Goal: Navigation & Orientation: Find specific page/section

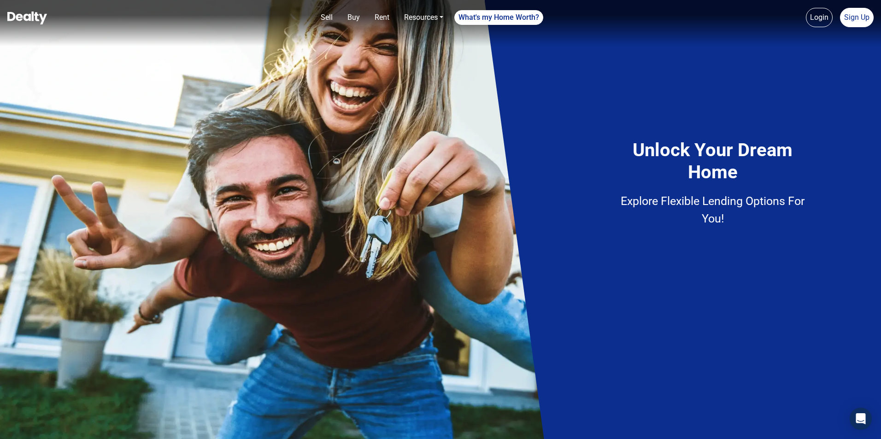
click at [16, 12] on img at bounding box center [27, 18] width 40 height 13
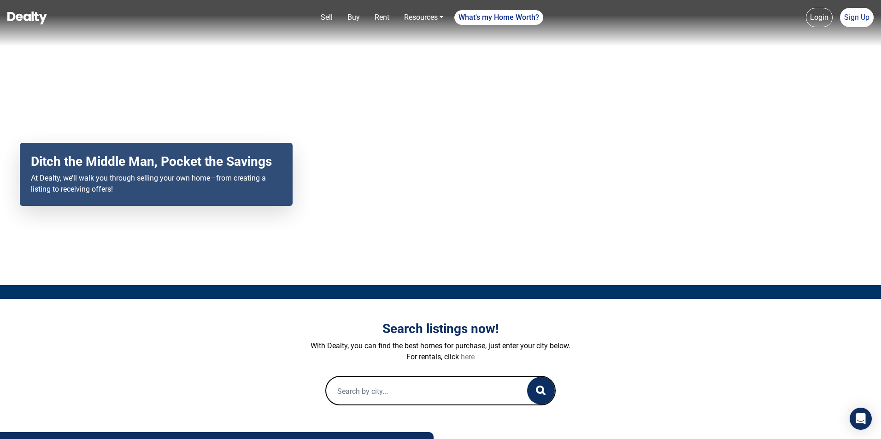
click at [462, 354] on link "here" at bounding box center [468, 356] width 14 height 9
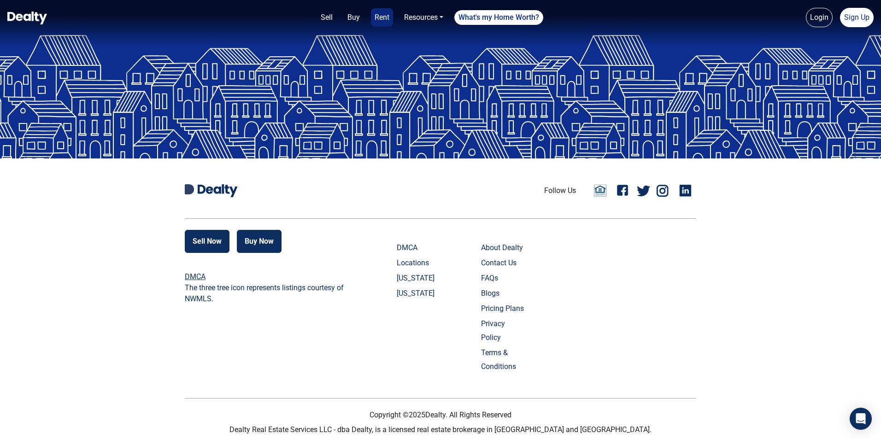
scroll to position [1997, 0]
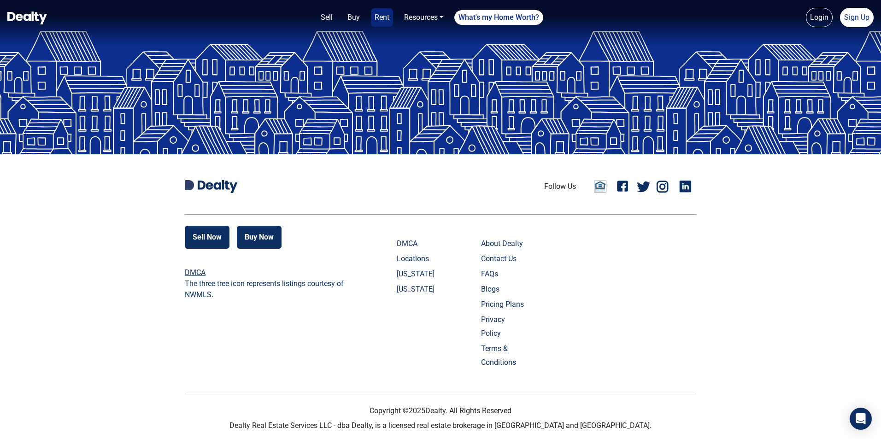
click at [481, 311] on link "Pricing Plans" at bounding box center [504, 305] width 46 height 14
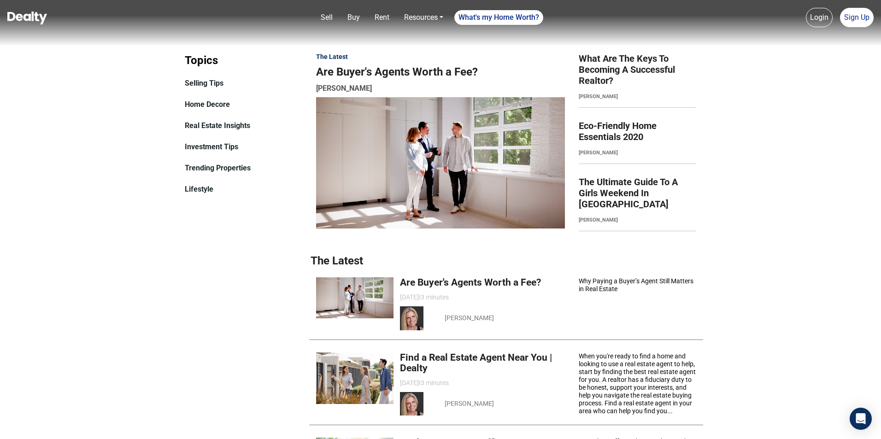
click at [580, 244] on div "What Are The Keys To Becoming A Successful Realtor? Renee Tulliani Eco-Friendly…" at bounding box center [637, 145] width 131 height 198
